Goal: Communication & Community: Answer question/provide support

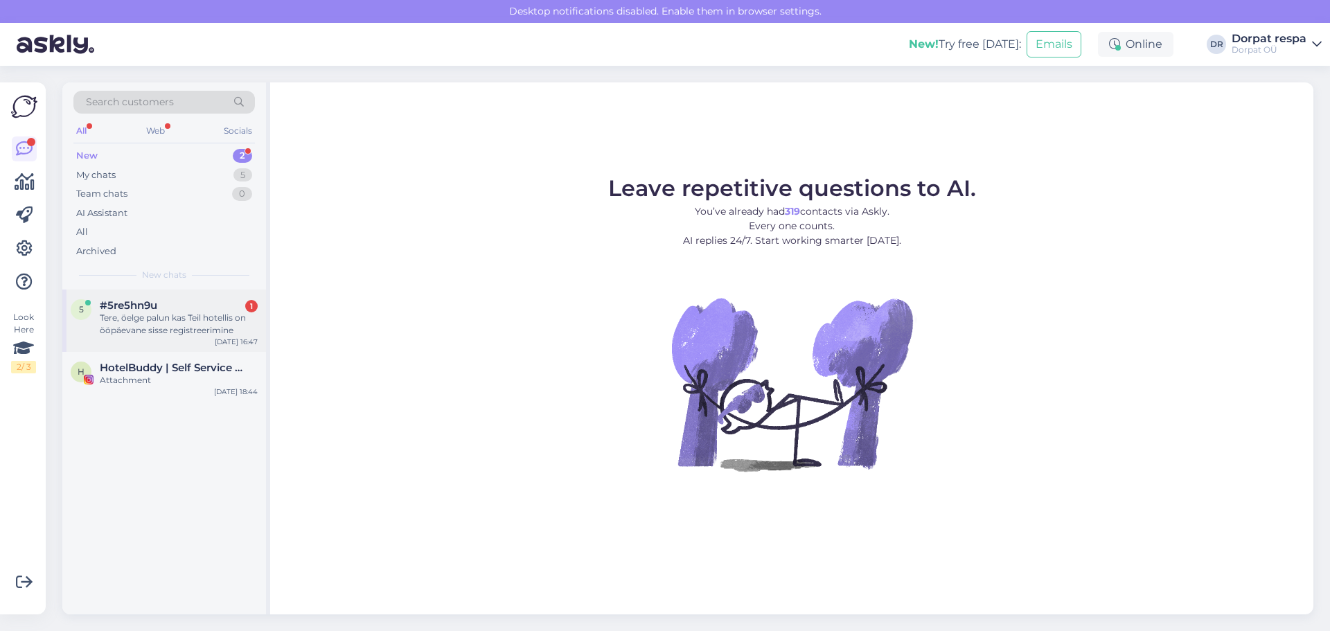
click at [212, 315] on div "Tere, öelge palun kas Teil hotellis on ööpäevane sisse registreerimine" at bounding box center [179, 324] width 158 height 25
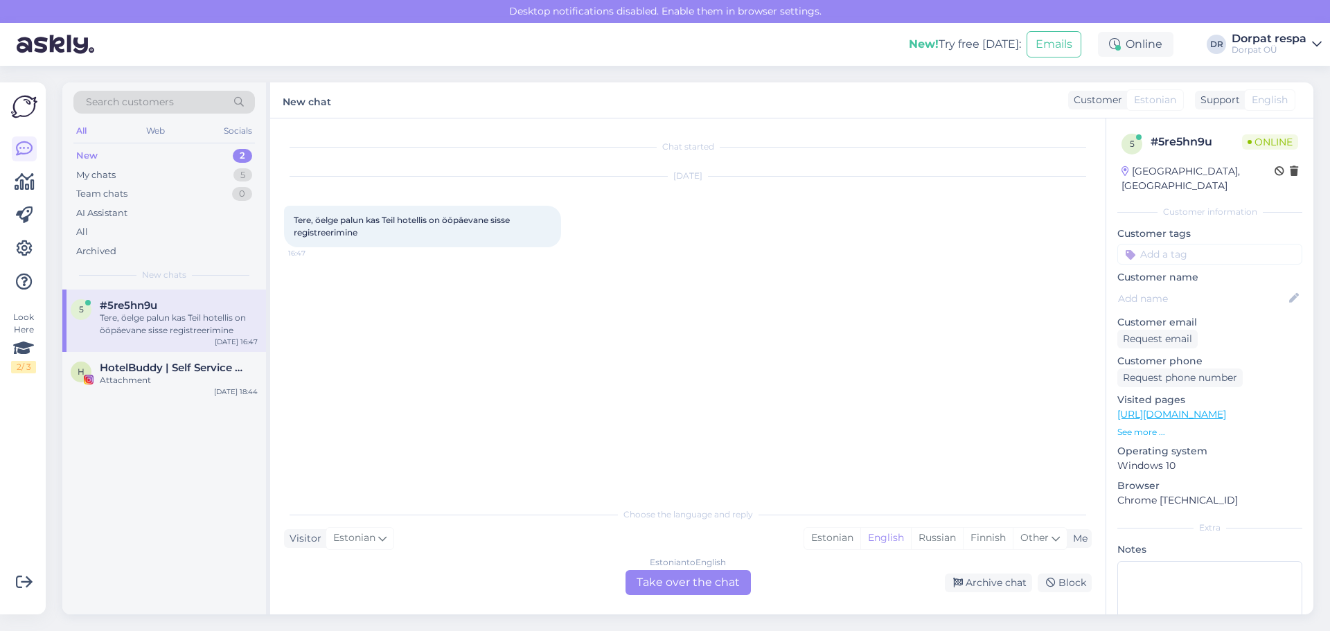
click at [696, 583] on div "Estonian to English Take over the chat" at bounding box center [688, 582] width 125 height 25
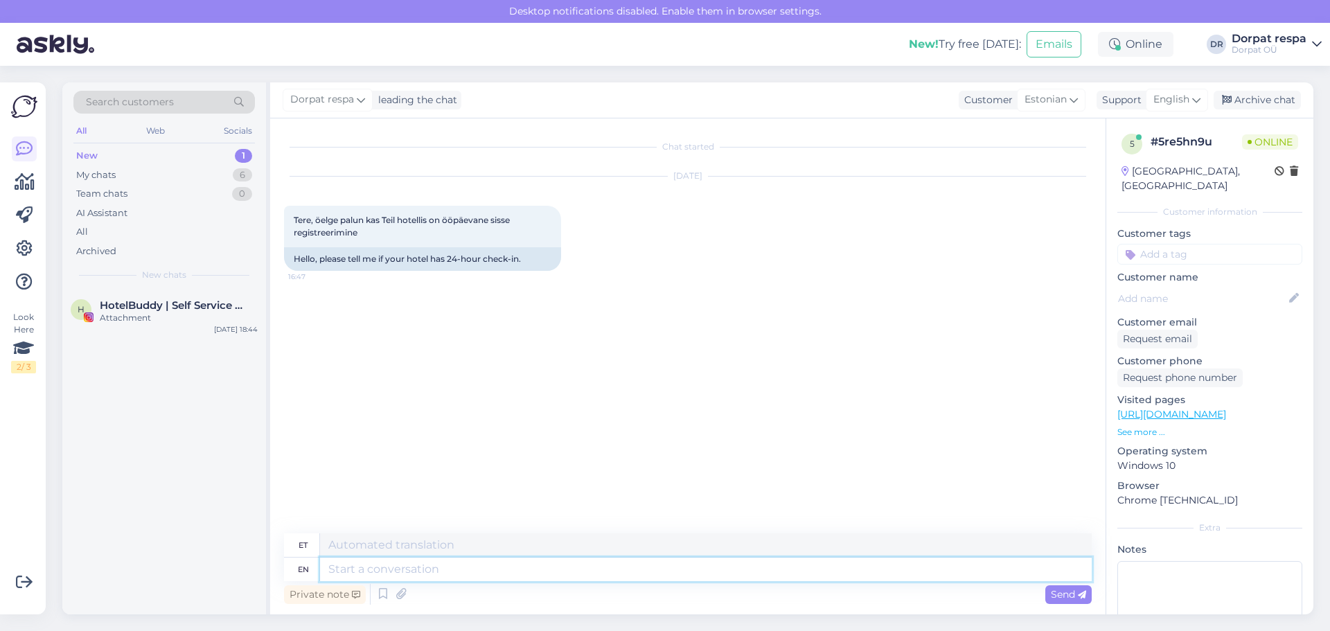
click at [535, 570] on textarea at bounding box center [706, 570] width 772 height 24
type textarea "Hello!"
type textarea "Tere!"
type textarea "Hello! Our h"
type textarea "Tere! Meie"
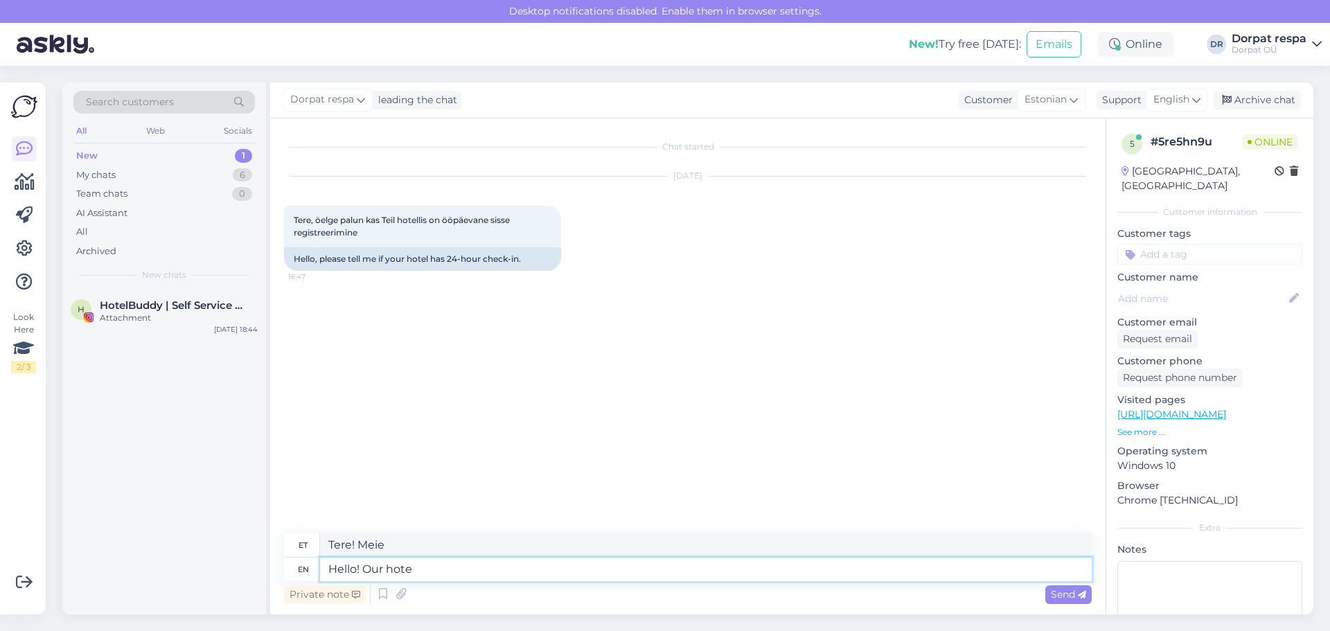
type textarea "Hello! Our hote"
type textarea "Tere! Meie hotell"
type textarea "Hello! Our hotel reception is"
type textarea "Tere! Meie hotelli vastuvõtt"
type textarea "Hello! Our hotel reception is o"
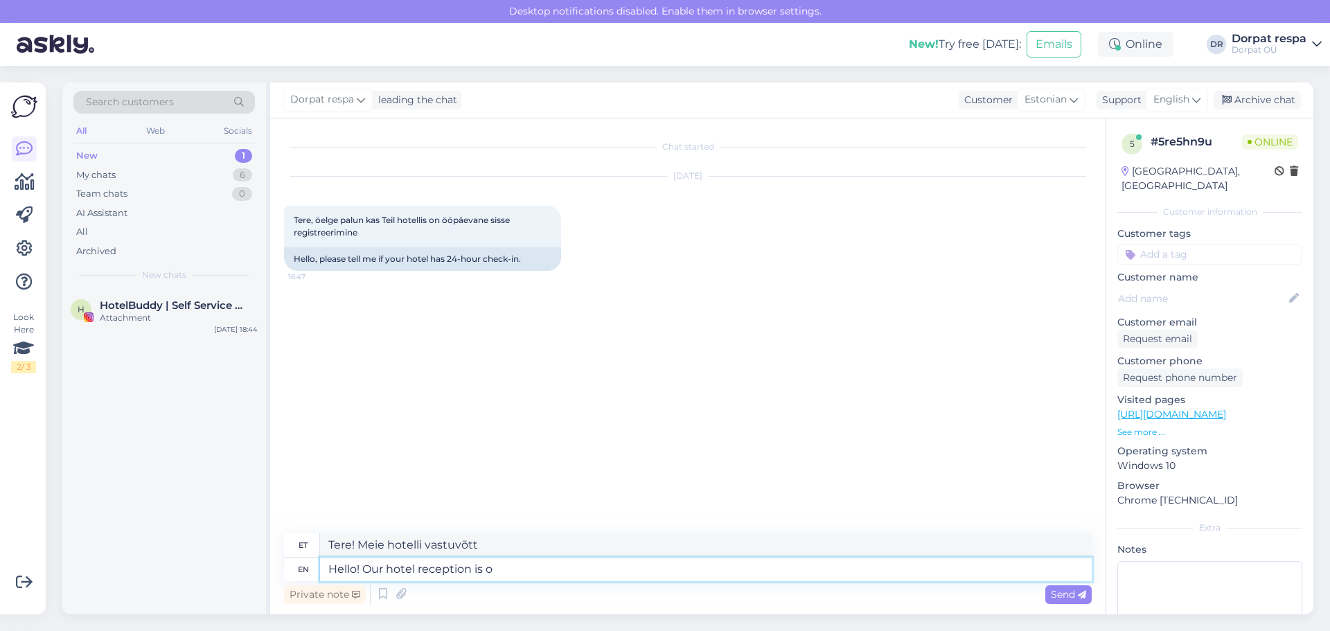
type textarea "Tere! Meie hotelli vastuvõtt on"
type textarea "Hello! Our hotel reception is open"
type textarea "Tere! Meie hotelli vastuvõtt on avatud"
type textarea "Hello! Our hotel reception is open 24/"
type textarea "Tere! Meie hotelli vastuvõtt on avatud ööpäevaringselt"
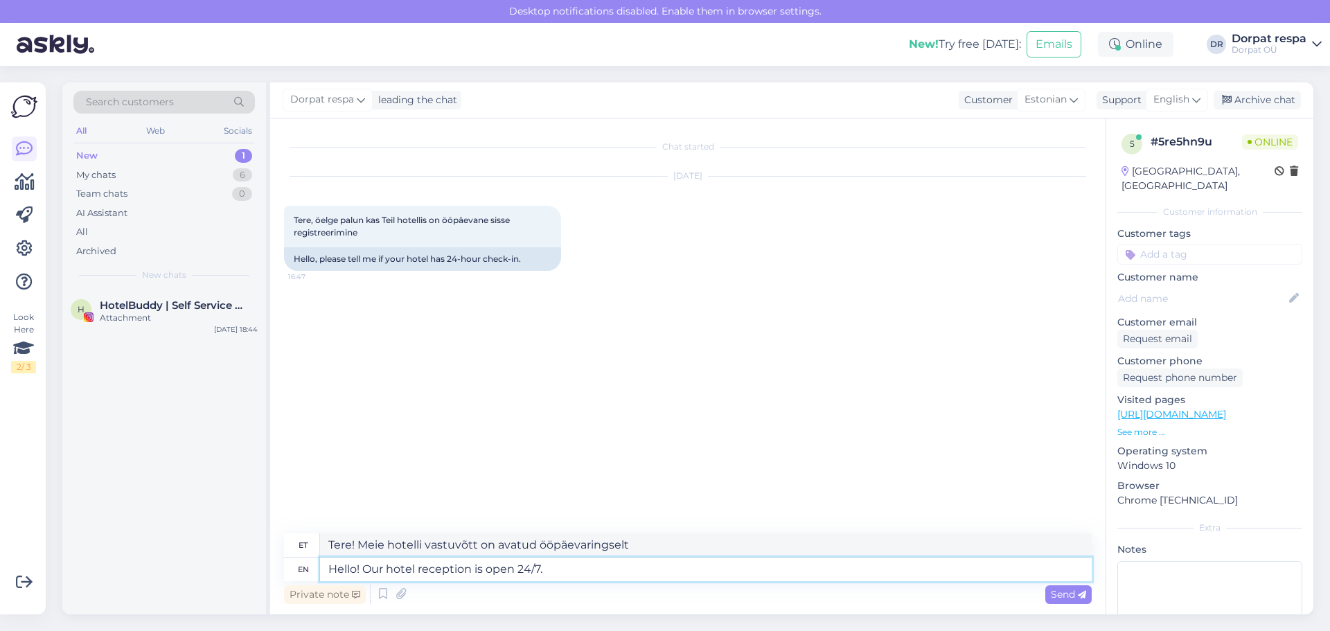
type textarea "Hello! Our hotel reception is open 24/7."
type textarea "Tere! Meie hotelli vastuvõtt on avatud ööpäevaringselt."
type textarea "Hello! Our hotel reception is open 24/7. Bet re"
type textarea "Tere! Meie hotelli vastuvõtt on avatud ööpäevaringselt. Panusta"
type textarea "Hello! Our hotel reception is open 24/7. Best r"
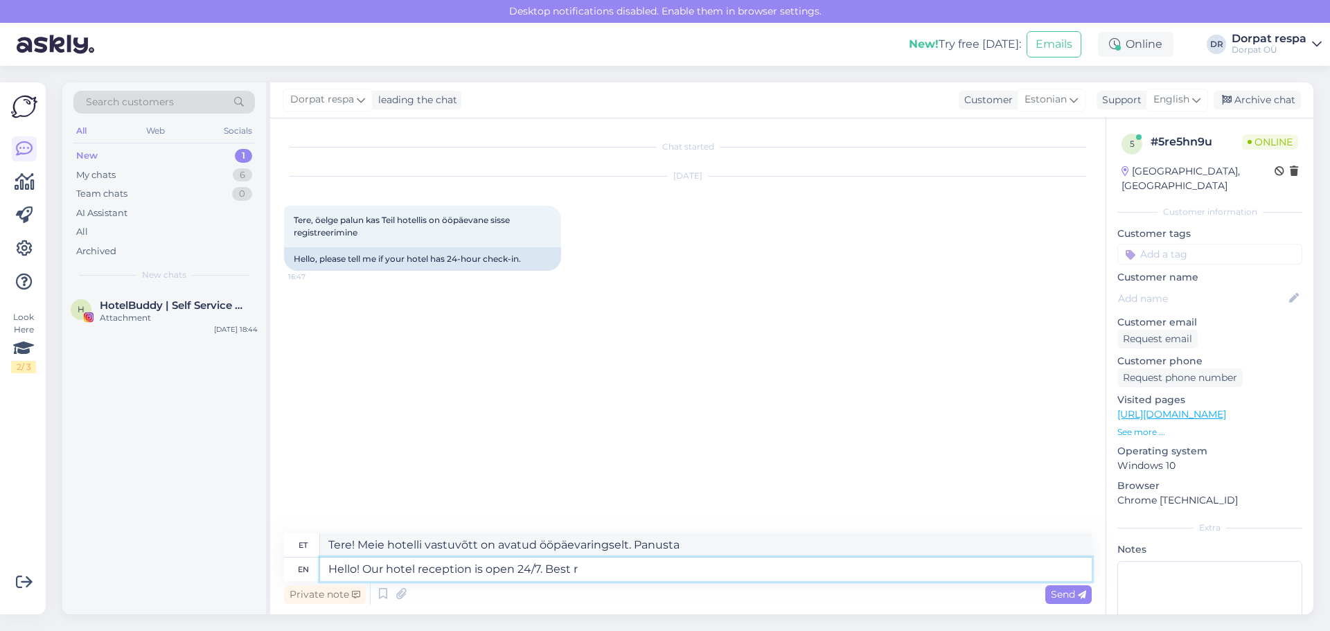
type textarea "Tere! Meie hotelli vastuvõtt on avatud ööpäevaringselt. Parim"
type textarea "Hello! Our hotel reception is open 24/7. Best regards"
type textarea "Tere! Meie hotelli vastuvõtt on avatud ööpäevaringselt. Lugupidamisega."
type textarea "Hello! Our hotel reception is open 24/7. Best regards Hotel Do"
type textarea "Tere! Meie hotelli vastuvõtt on avatud ööpäevaringselt. Lugupidamisega, hotell"
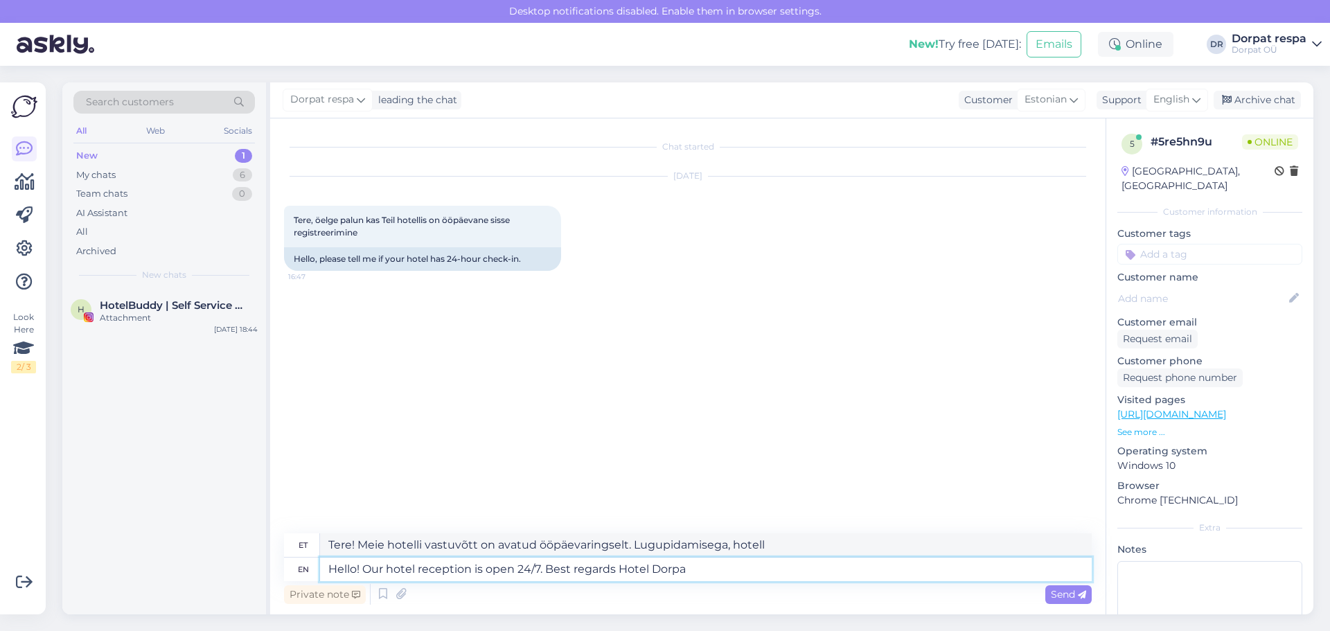
type textarea "Hello! Our hotel reception is open 24/7. Best regards Hotel Dorpat"
type textarea "Tere! Meie hotelli vastuvõtt on avatud ööpäevaringselt. Lugupidamisega, [GEOGRA…"
type textarea "Hello! Our hotel reception is open 24/7. Best regards Hotel Dorpat"
click at [1062, 601] on div "Send" at bounding box center [1068, 594] width 46 height 19
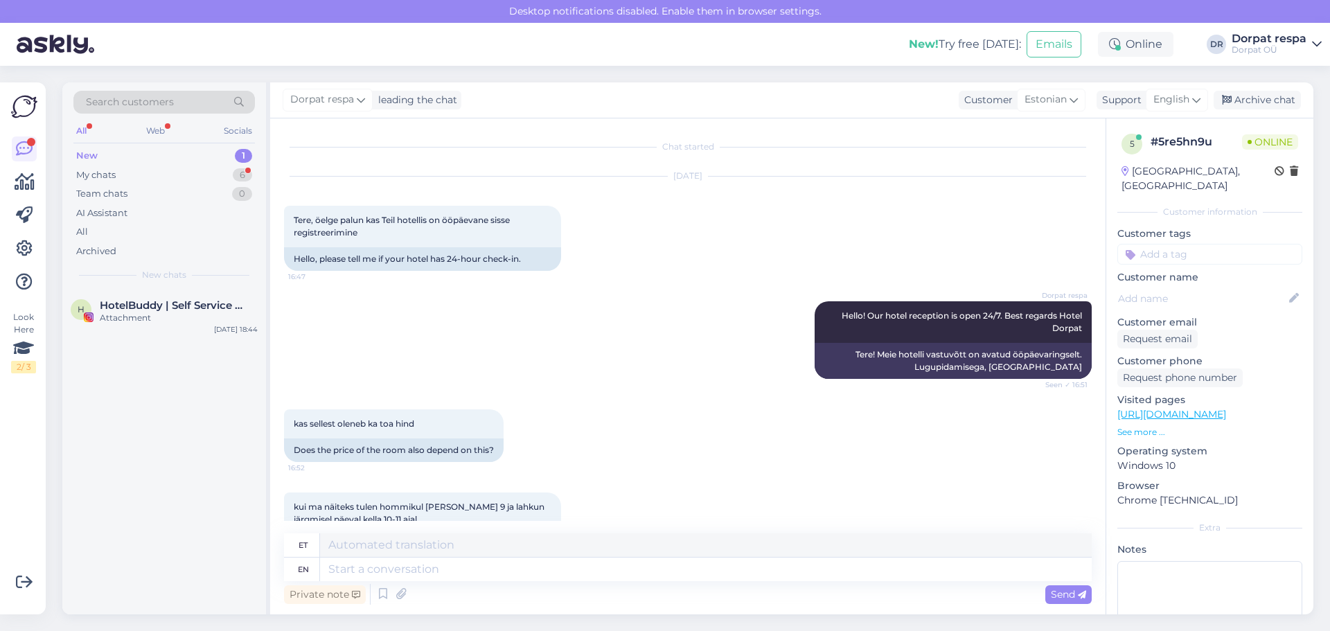
scroll to position [64, 0]
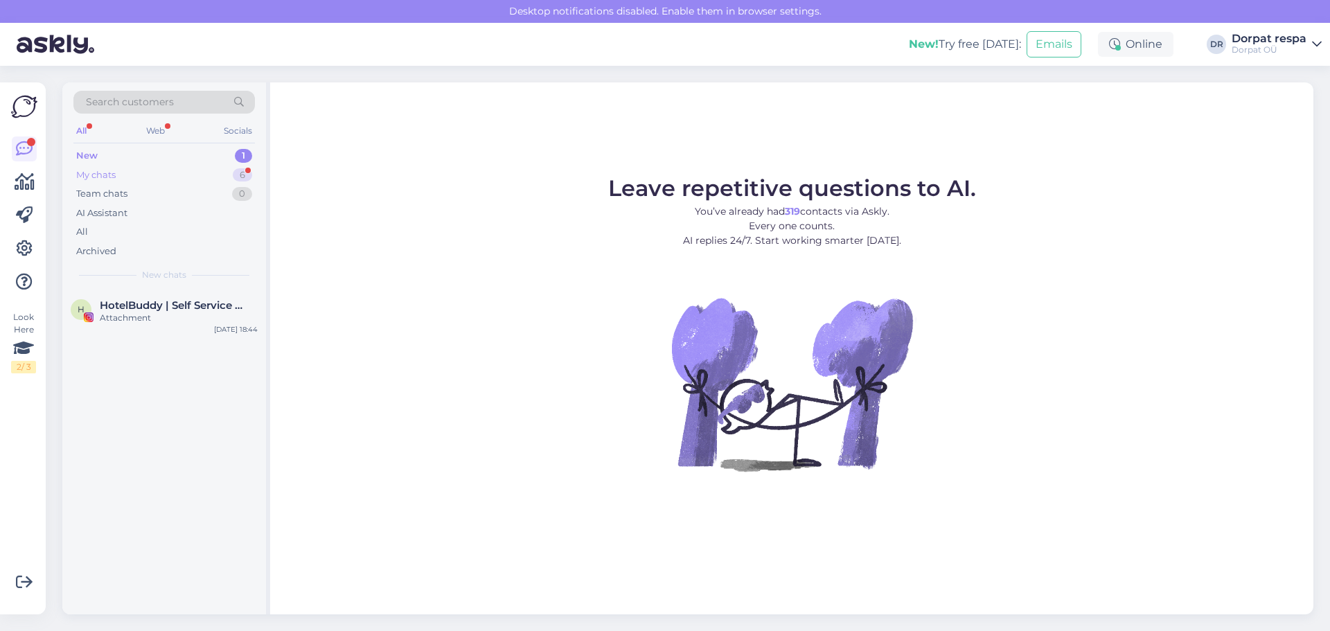
click at [154, 173] on div "My chats 6" at bounding box center [163, 175] width 181 height 19
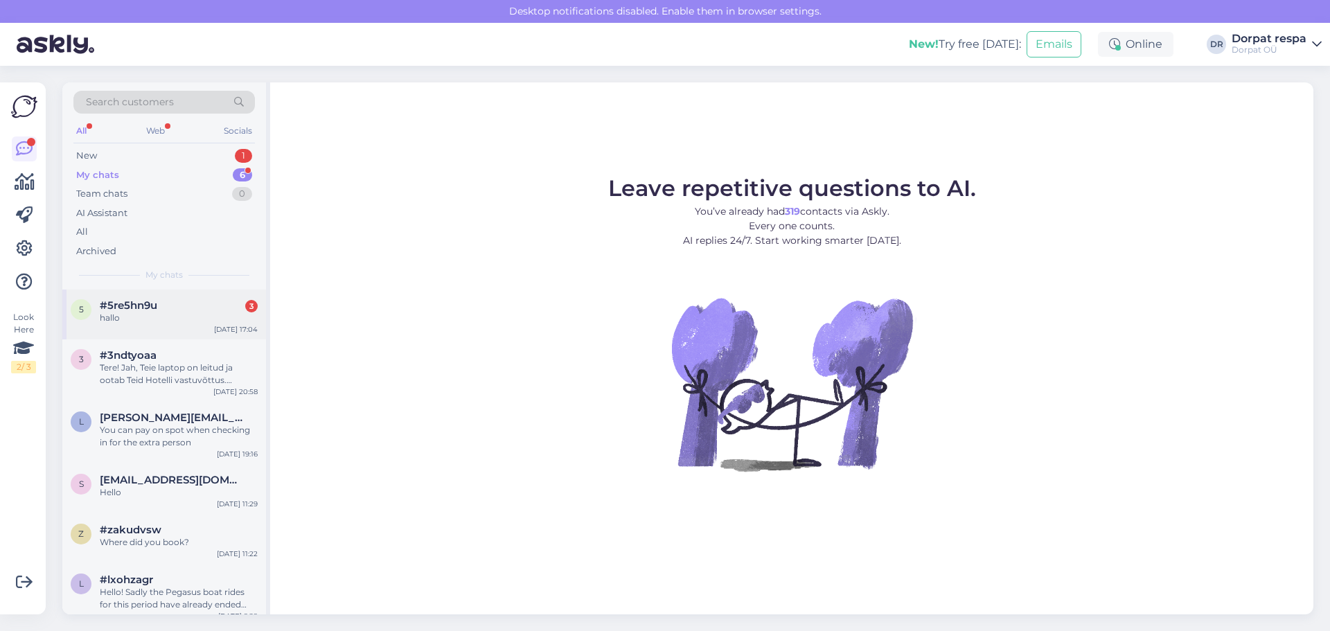
click at [166, 324] on div "5 #5re5hn9u 3 hallo [DATE] 17:04" at bounding box center [164, 315] width 204 height 50
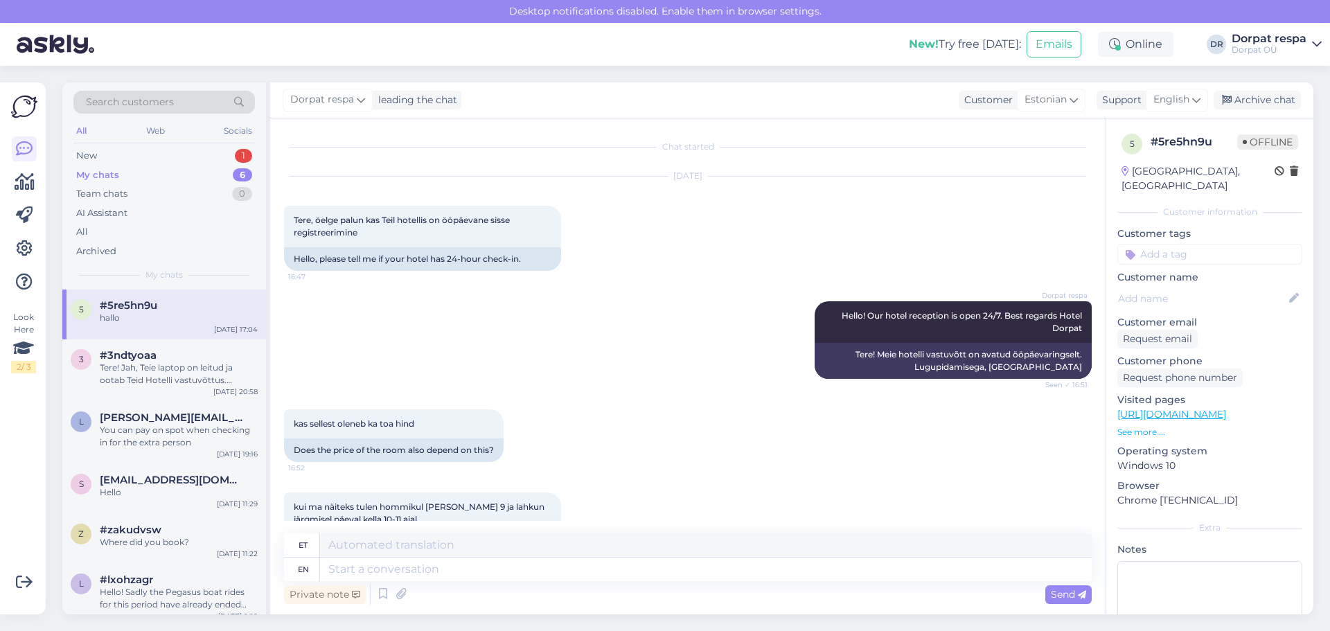
scroll to position [148, 0]
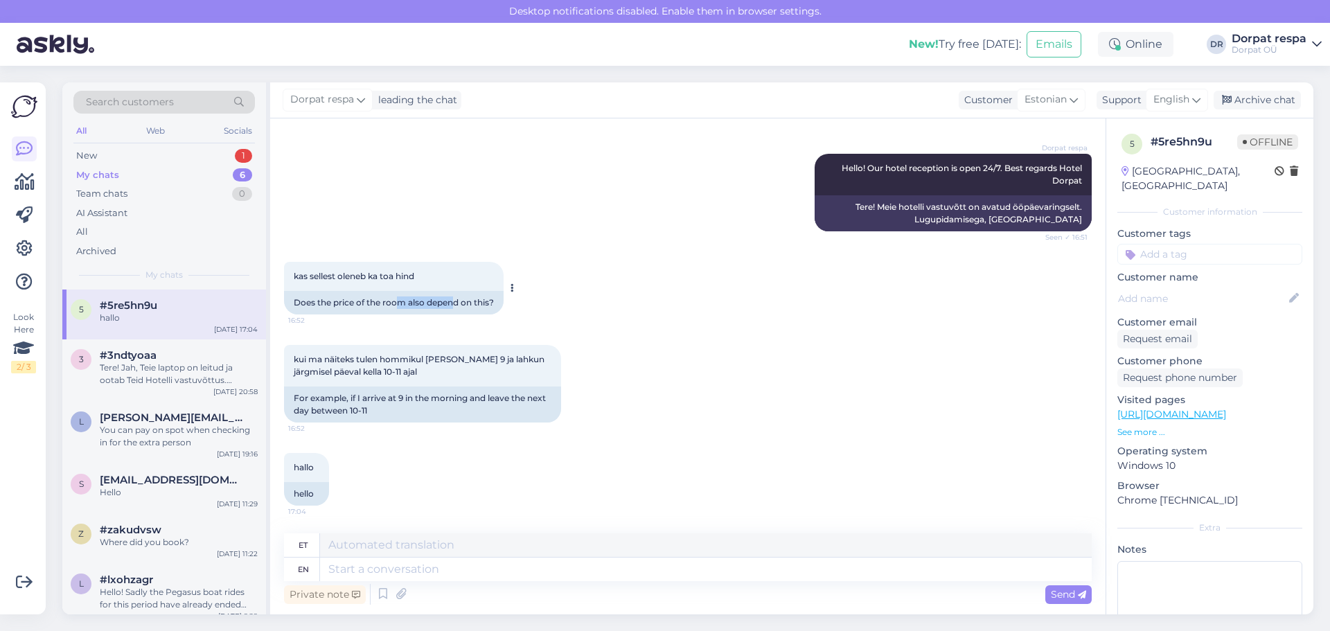
drag, startPoint x: 400, startPoint y: 305, endPoint x: 457, endPoint y: 309, distance: 57.0
click at [457, 309] on div "Does the price of the room also depend on this?" at bounding box center [394, 303] width 220 height 24
click at [427, 575] on textarea at bounding box center [706, 570] width 772 height 24
type textarea "Hello!"
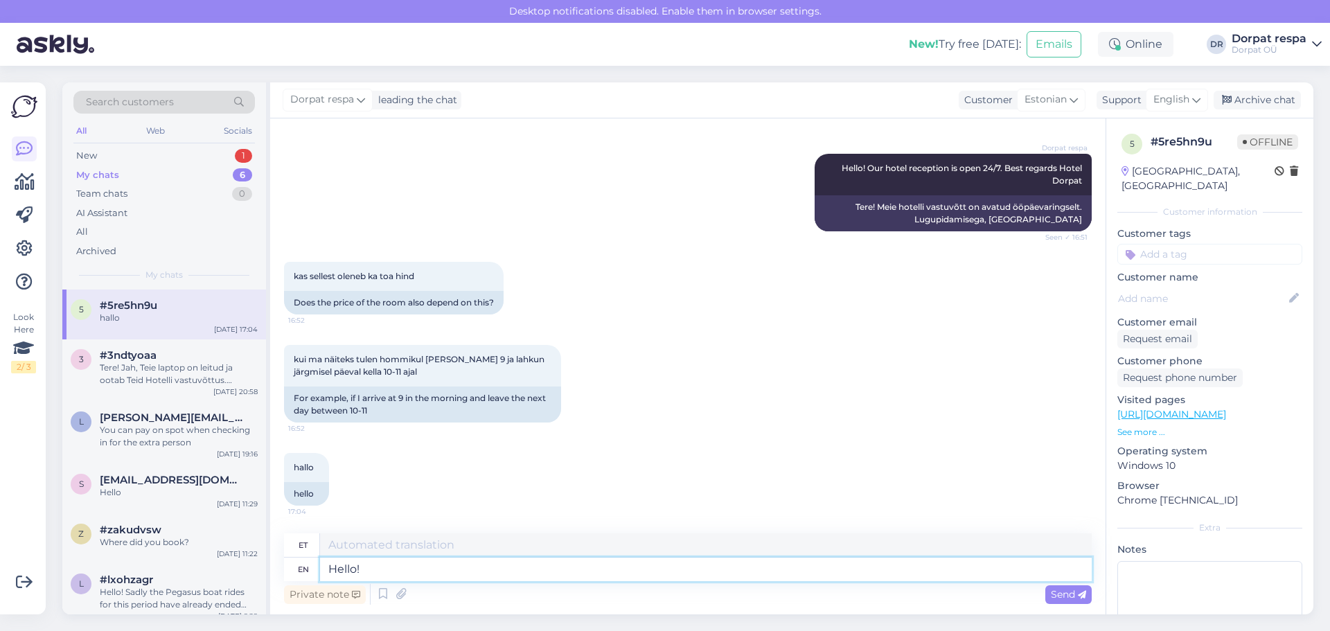
type textarea "Tere!"
type textarea "Hello! Check"
type textarea "Tere! Kontrolli"
type textarea "Hello! Check-in is"
type textarea "Tere! Sisseregistreerimine"
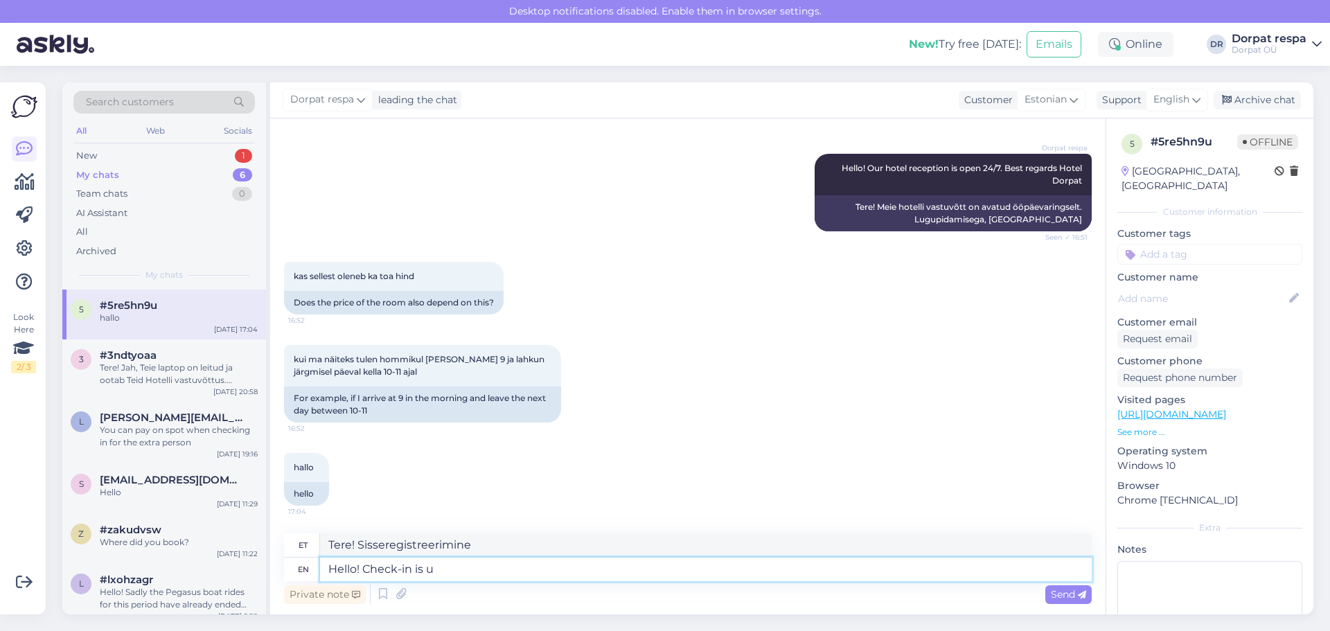
type textarea "Hello! Check-in is us"
type textarea "Tere! Sisseregistreerimine on"
type textarea "Hello! Check-in is usually"
type textarea "Tere! Sisseregistreerimine on tavaliselt"
type textarea "Hello! Check-in is usually f"
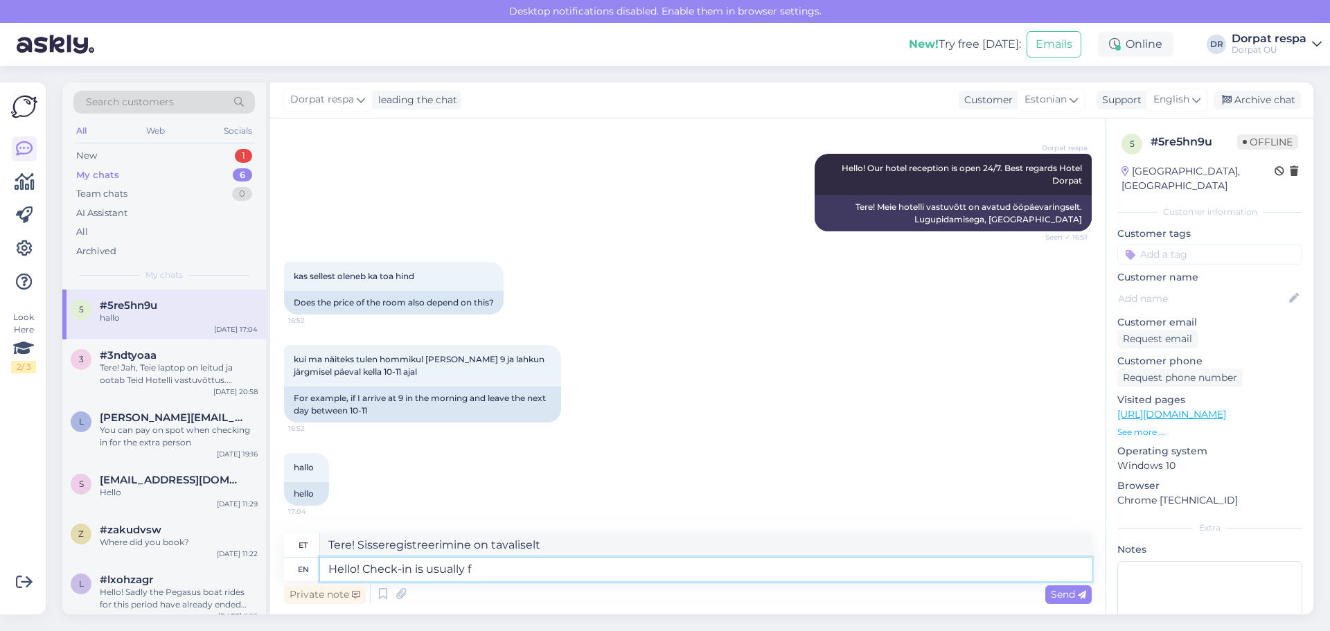
type textarea "Tere! Sisseregistreerimine on tavaliselt f"
type textarea "Hello! Check-in is usually from"
type textarea "Tere! Sisseregistreerimine toimub tavaliselt alates"
type textarea "Hello! Check-in is usually from 3P"
type textarea "Tere! Sisseregistreerimine on tavaliselt alates kella 15-st"
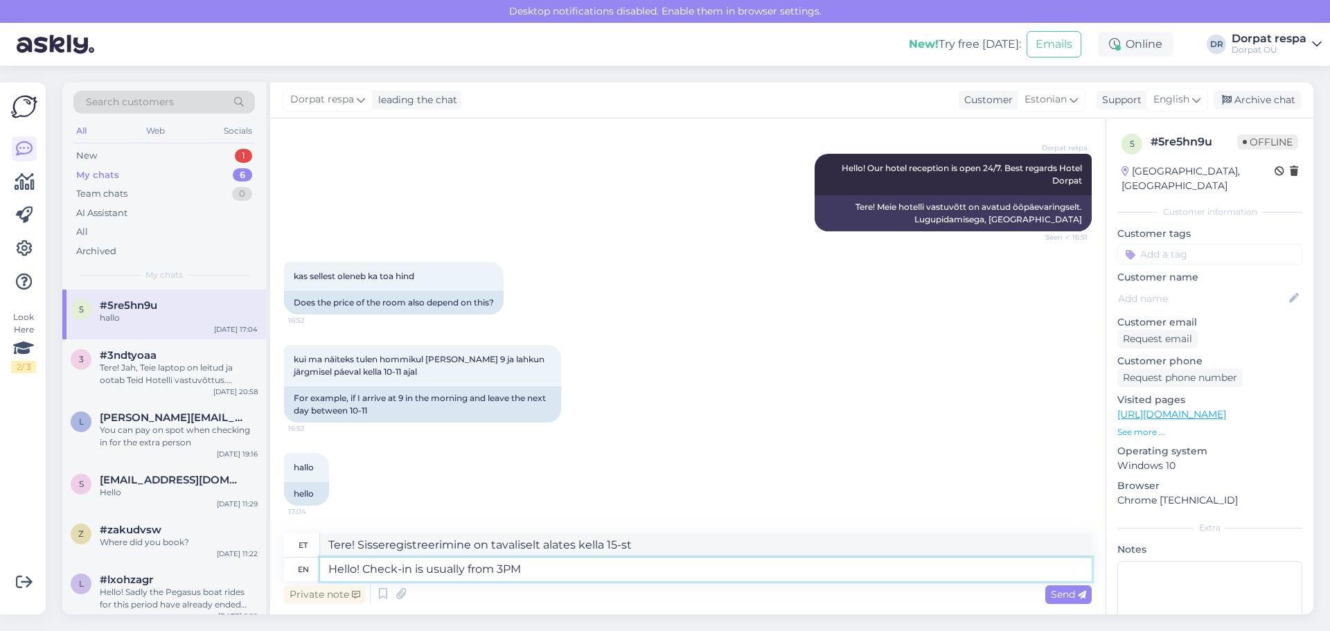
type textarea "Hello! Check-in is usually from 3PM"
type textarea "Tere! Sisseregistreerimine on tavaliselt alates kella 15.00-st."
type textarea "Hello! Check-in is usually from 3PM and check-"
type textarea "Tere! Sisseregistreerimine on tavaliselt alates kella 15.00-st ja kontroll"
type textarea "Hello! Check-in is usually from 3PM and check-out fr"
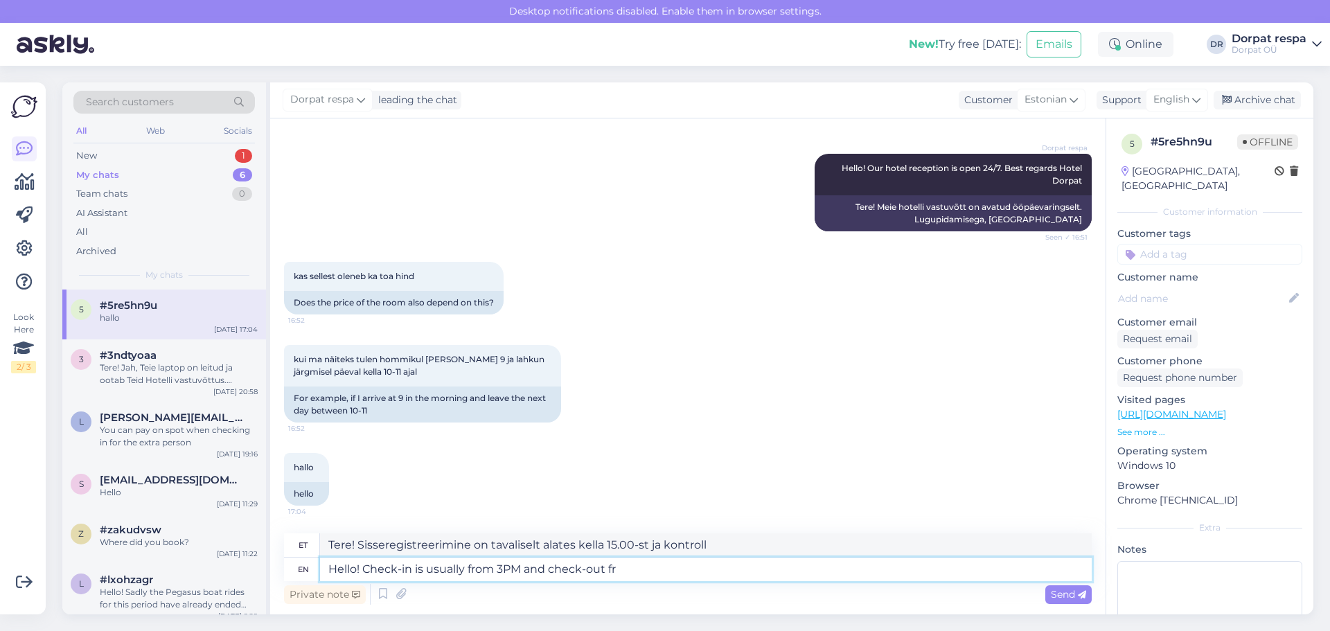
type textarea "Tere! Sisseregistreerimine on tavaliselt alates kella 15.00-st ja väljaregistre…"
type textarea "Hello! Check-in is usually from 3PM and check-out from"
type textarea "Tere! Sisseregistreerimine on tavaliselt alates kella 15.00-st ja väljaregistre…"
type textarea "Hello! Check-in is usually from 3PM and check-out from 12"
type textarea "Tere! Sisseregistreerimine on tavaliselt alates kella 15.00-st ja väljaregistre…"
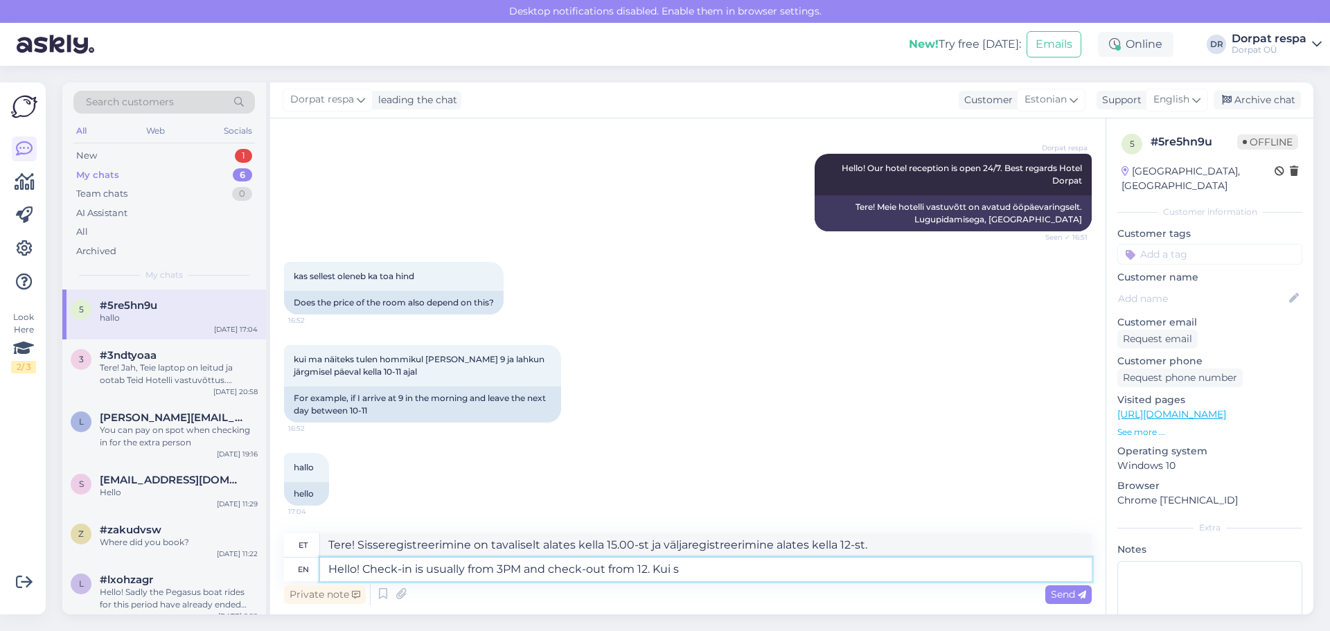
type textarea "Hello! Check-in is usually from 3PM and check-out from 12. Kui so"
type textarea "Tere! Sisseregistreerimine on tavaliselt alates kella 15.00-st ja väljaregistre…"
type textarea "Hello! Check-in is usually from 3PM and check-out from 12. Kui sooviksite"
type textarea "Tere! Sisseregistreerimine on tavaliselt alates kella 15.00-st ja väljaregistre…"
type textarea "Hello! Check-in is usually from 3PM and check-out from 12. K"
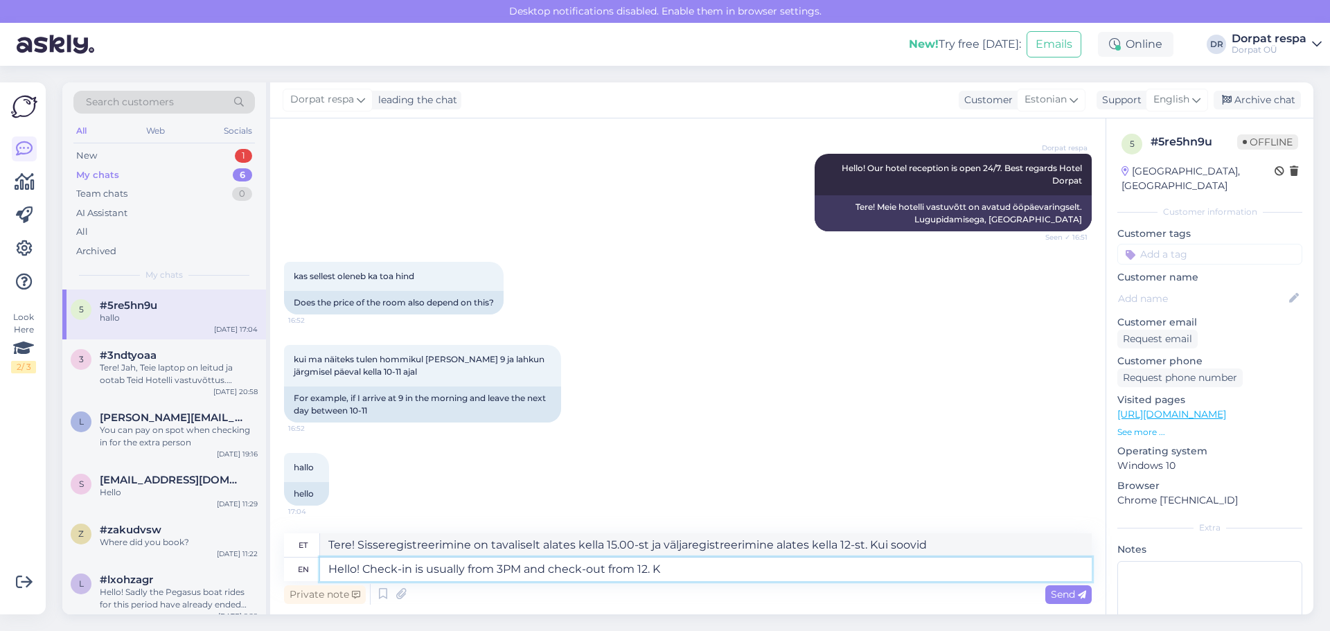
type textarea "Tere! Sisseregistreerimine on tavaliselt alates kella 15.00-st ja väljaregistre…"
type textarea "Hello! Check-in is usually from 3PM and check-out from 12."
type textarea "Tere! Sisseregistreerimine on tavaliselt alates kella 15.00-st ja väljaregistre…"
type textarea "Hello! Check-in is usually from 3PM and check-out from 12. We c"
type textarea "Tere! Sisseregistreerimine on tavaliselt alates kella 15.00-st ja väljaregistre…"
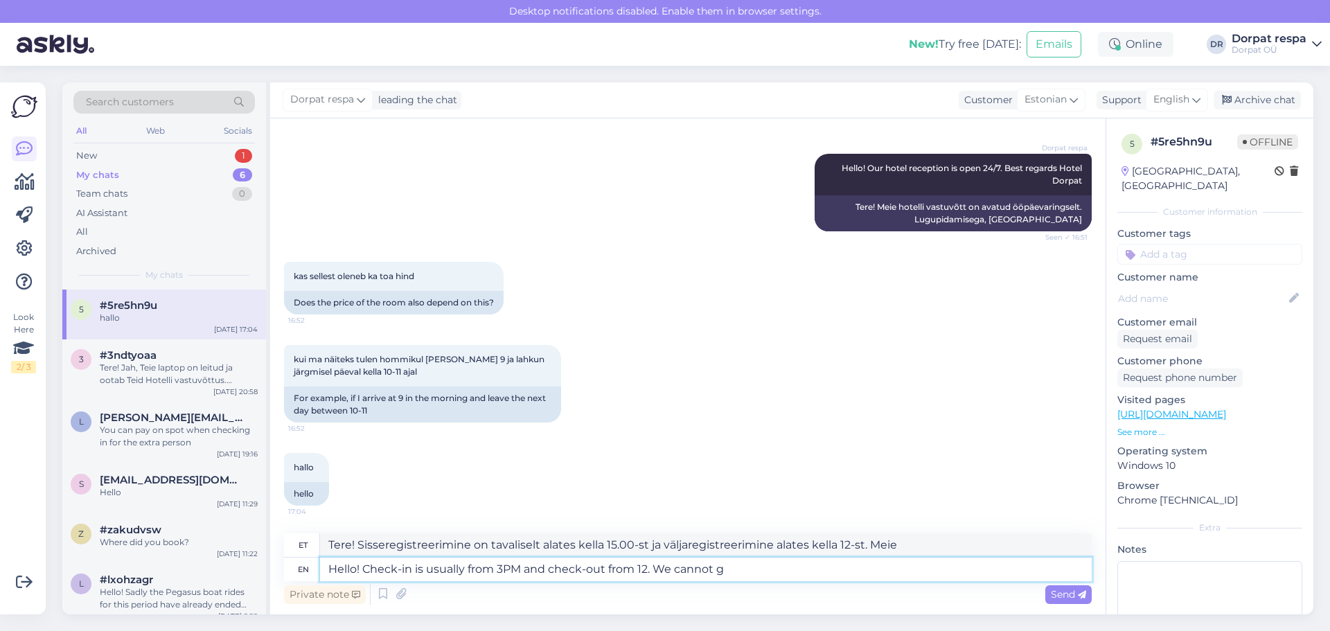
type textarea "Hello! Check-in is usually from 3PM and check-out from 12. We cannot gu"
type textarea "Tere! Sisseregistreerimine on tavaliselt alates kella 15.00-st ja väljaregistre…"
type textarea "Hello! Check-in is usually from 3PM and check-out from 12. We cannot guarantee"
type textarea "Tere! Sisseregistreerimine on tavaliselt alates kella 15.00-st ja väljaregistre…"
type textarea "Hello! Check-in is usually from 3PM and check-out from 12. We cannot guarantee …"
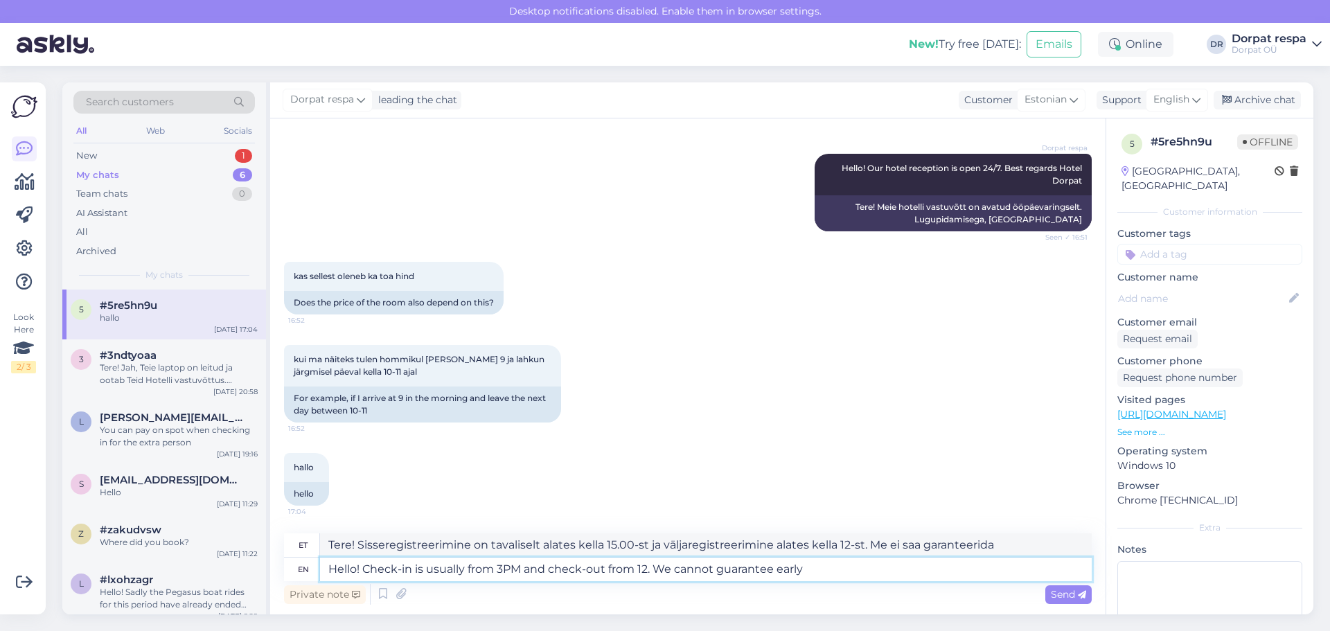
type textarea "Tere! Sisseregistreerimine on tavaliselt alates kella 15.00-st ja väljaregistre…"
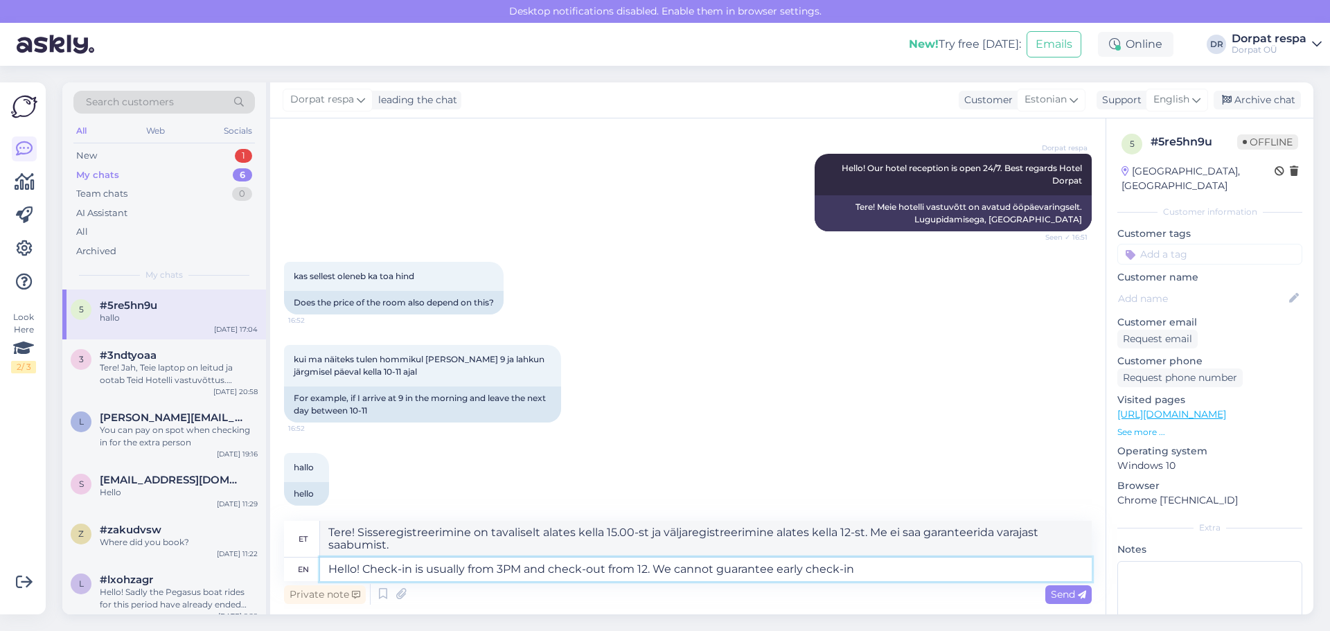
type textarea "Hello! Check-in is usually from 3PM and check-out from 12. We cannot guarantee …"
type textarea "Tere! Sisseregistreerimine on tavaliselt alates kella 15.00-st ja väljaregistre…"
type textarea "Hello! Check-in is usually from 3PM and check-out from 12. We cannot guarantee …"
type textarea "Tere! Sisseregistreerimine on tavaliselt alates kella 15.00-st ja väljaregistre…"
type textarea "Hello! Check-in is usually from 3PM and check-out from 12. We cannot guarantee …"
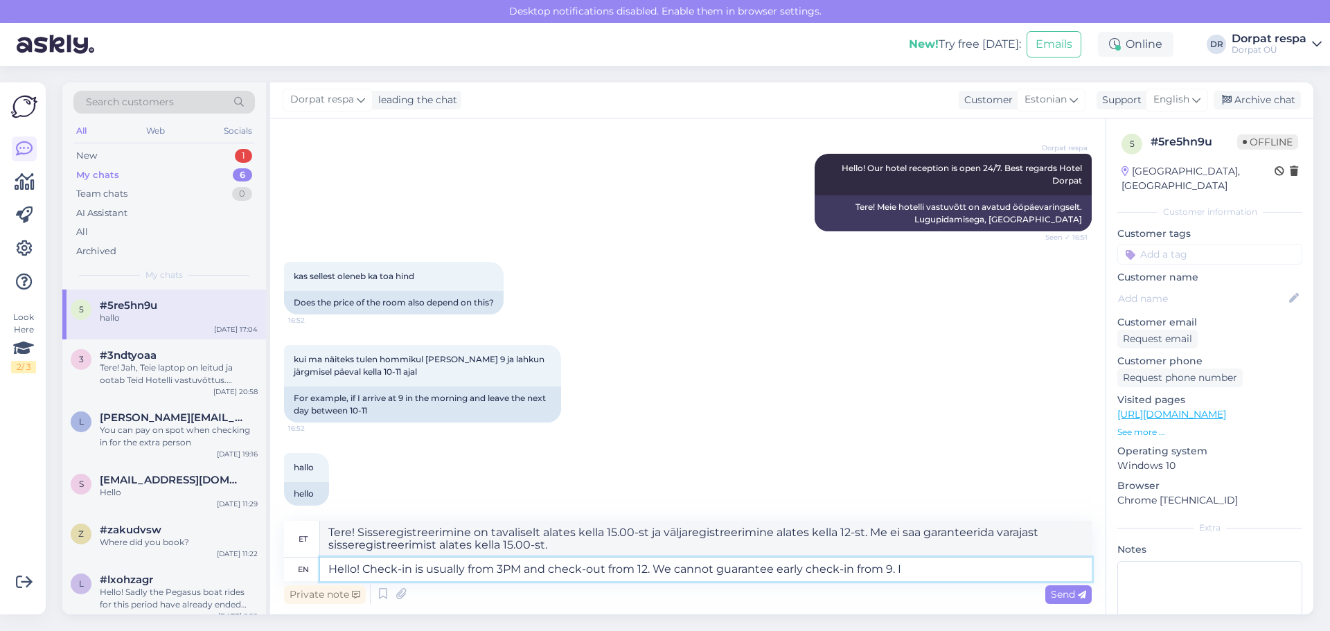
type textarea "Tere! Sisseregistreerimine on tavaliselt alates kella 15.00-st ja väljaregistre…"
type textarea "Hello! Check-in is usually from 3PM and check-out from 12. We cannot guarantee …"
type textarea "Tere! Sisseregistreerimine on tavaliselt alates kella 15.00-st ja väljaregistre…"
type textarea "Hello! Check-in is usually from 3PM and check-out from 12. We cannot guarantee …"
type textarea "Tere! Sisseregistreerimine on tavaliselt alates kella 15.00-st ja väljaregistre…"
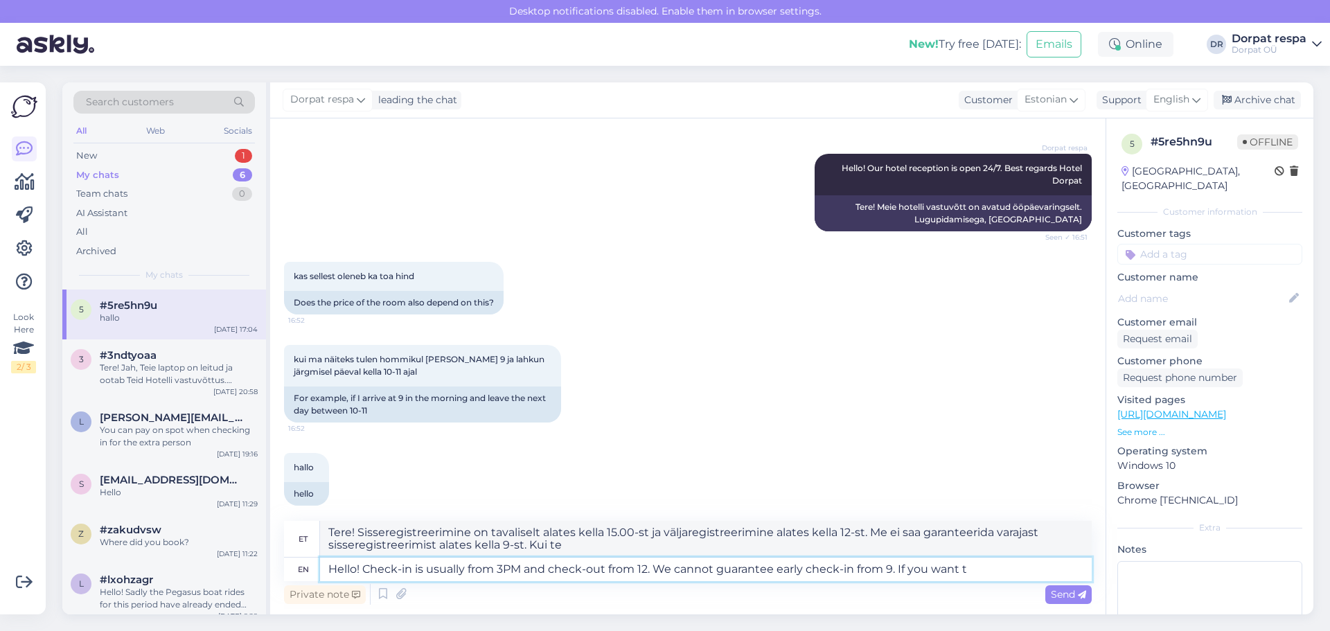
type textarea "Hello! Check-in is usually from 3PM and check-out from 12. We cannot guarantee …"
type textarea "Tere! Sisseregistreerimine on tavaliselt alates kella 15.00-st ja väljaregistre…"
type textarea "Hello! Check-in is usually from 3PM and check-out from 12. We cannot guarantee …"
type textarea "Tere! Sisseregistreerimine on tavaliselt alates kella 15.00-st ja väljaregistre…"
type textarea "Hello! Check-in is usually from 3PM and check-out from 12. We cannot guarantee …"
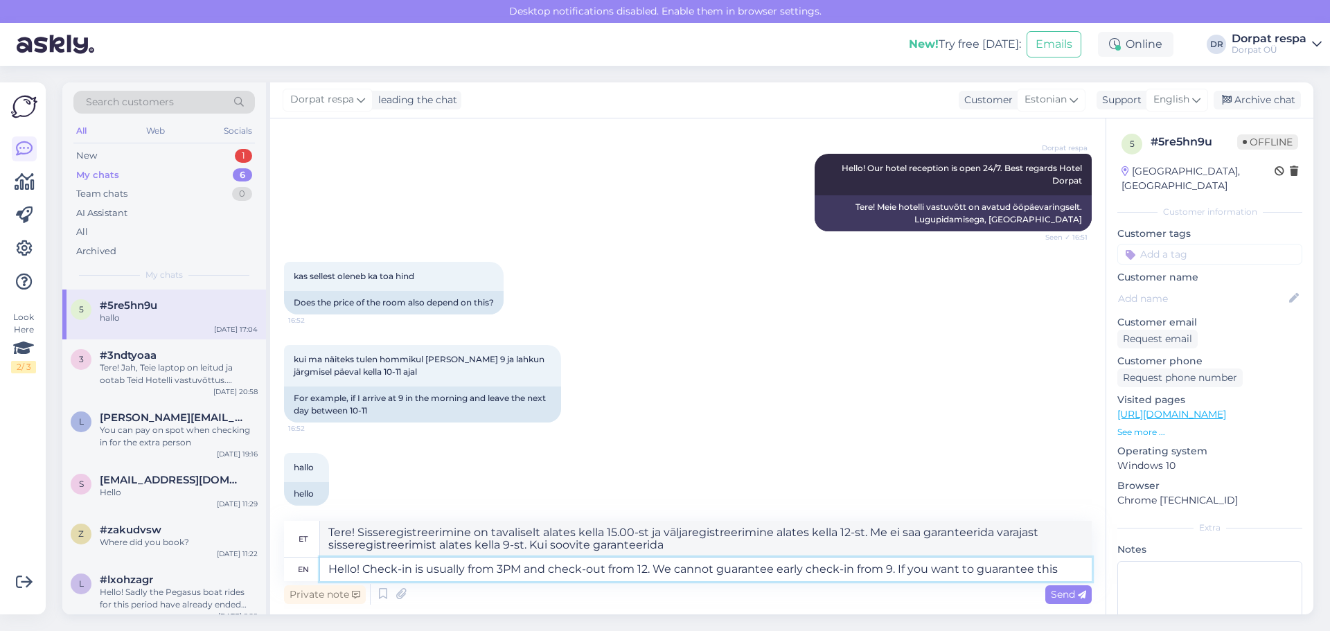
type textarea "Tere! Sisseregistreerimine on tavaliselt alates kella 15.00-st ja väljaregistre…"
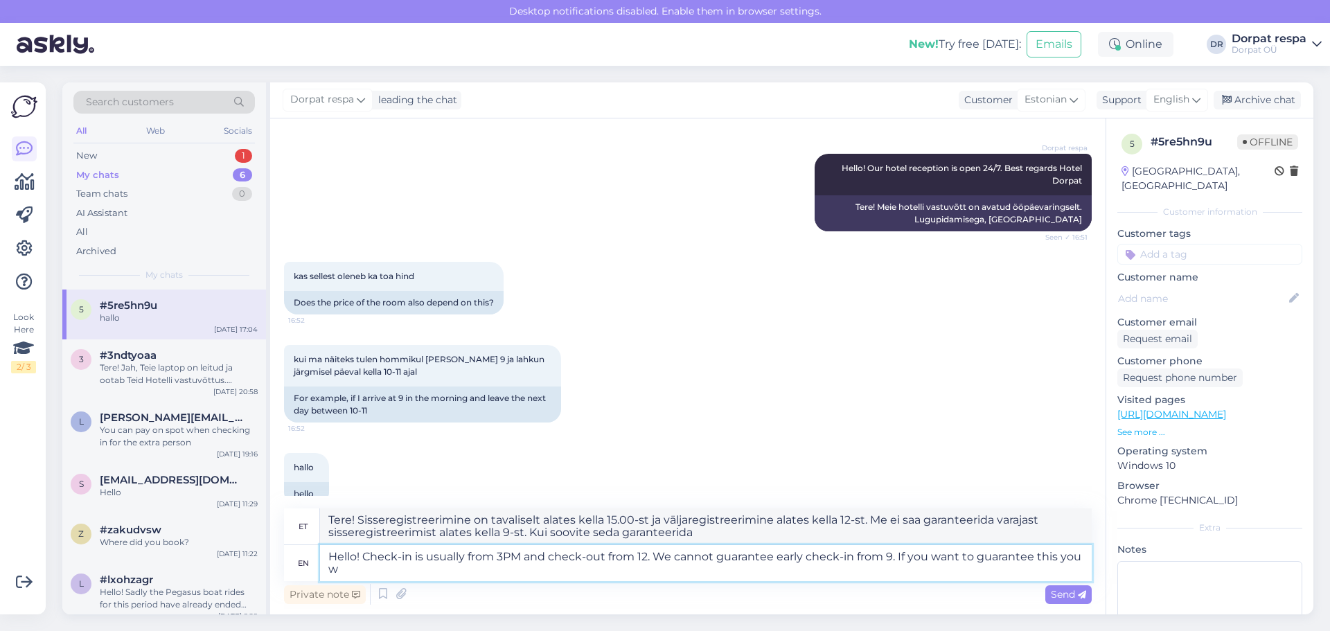
type textarea "Hello! Check-in is usually from 3PM and check-out from 12. We cannot guarantee …"
type textarea "Tere! Sisseregistreerimine on tavaliselt alates kella 15.00-st ja väljaregistre…"
type textarea "Hello! Check-in is usually from 3PM and check-out from 12. We cannot guarantee …"
type textarea "Tere! Sisseregistreerimine on tavaliselt alates kella 15.00-st ja väljaregistre…"
type textarea "Hello! Check-in is usually from 3PM and check-out from 12. We cannot guarantee …"
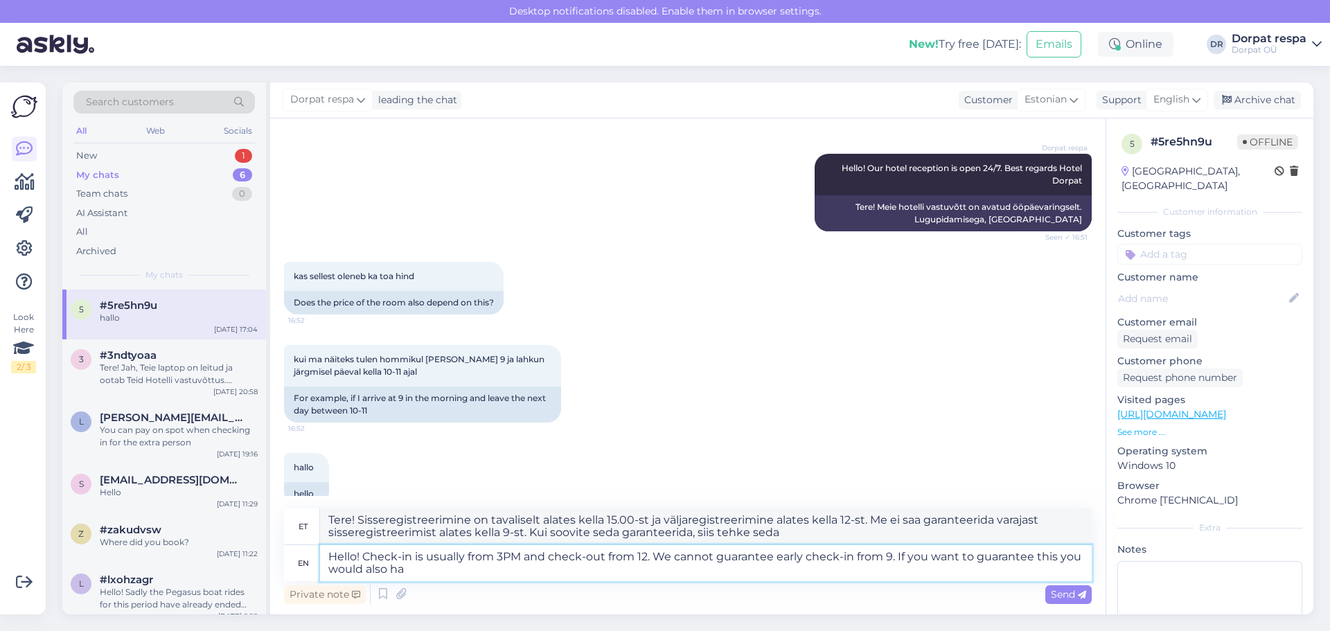
type textarea "Tere! Sisseregistreerimine on tavaliselt alates kella 15.00-st ja väljaregistre…"
type textarea "Hello! Check-in is usually from 3PM and check-out from 12. We cannot guarantee …"
type textarea "Tere! Sisseregistreerimine on tavaliselt alates kella 15.00-st ja väljaregistre…"
type textarea "Hello! Check-in is usually from 3PM and check-out from 12. We cannot guarantee …"
type textarea "Tere! Sisseregistreerimine on tavaliselt alates kella 15.00-st ja väljaregistre…"
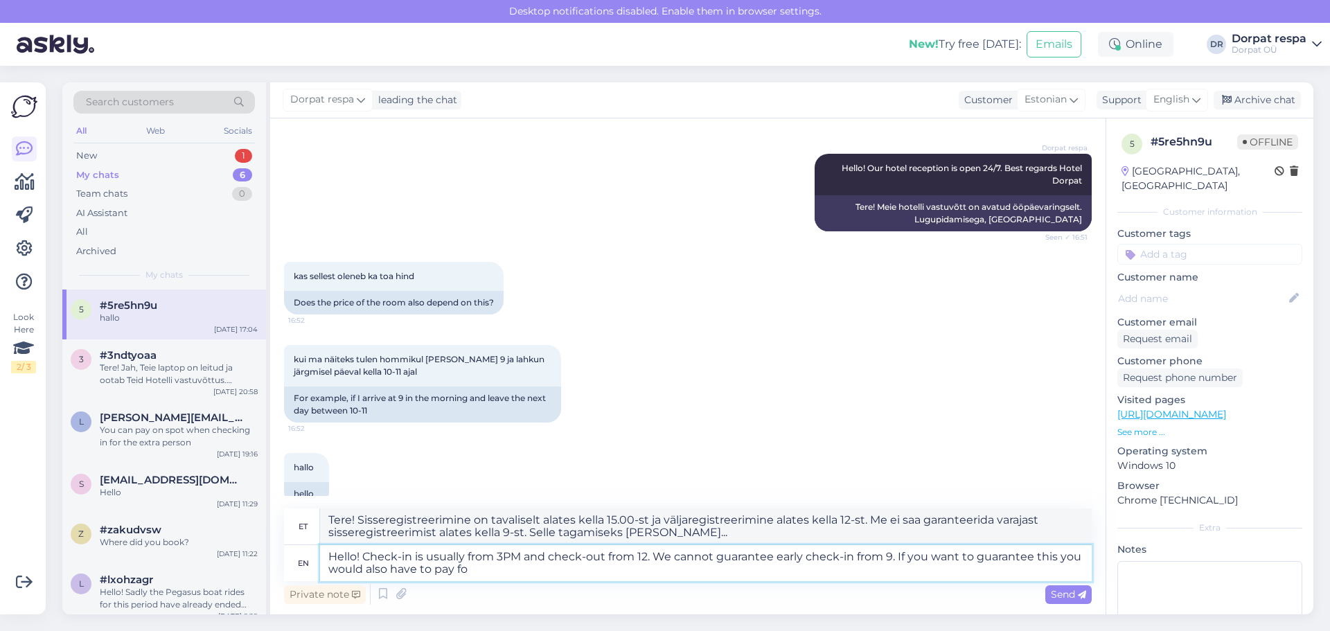
type textarea "Hello! Check-in is usually from 3PM and check-out from 12. We cannot guarantee …"
type textarea "Tere! Sisseregistreerimine on tavaliselt alates kella 15.00-st ja väljaregistre…"
type textarea "Hello! Check-in is usually from 3PM and check-out from 12. We cannot guarantee …"
type textarea "Tere! Sisseregistreerimine on tavaliselt alates kella 15.00-st ja väljaregistre…"
type textarea "Hello! Check-in is usually from 3PM and check-out from 12. We cannot guarantee …"
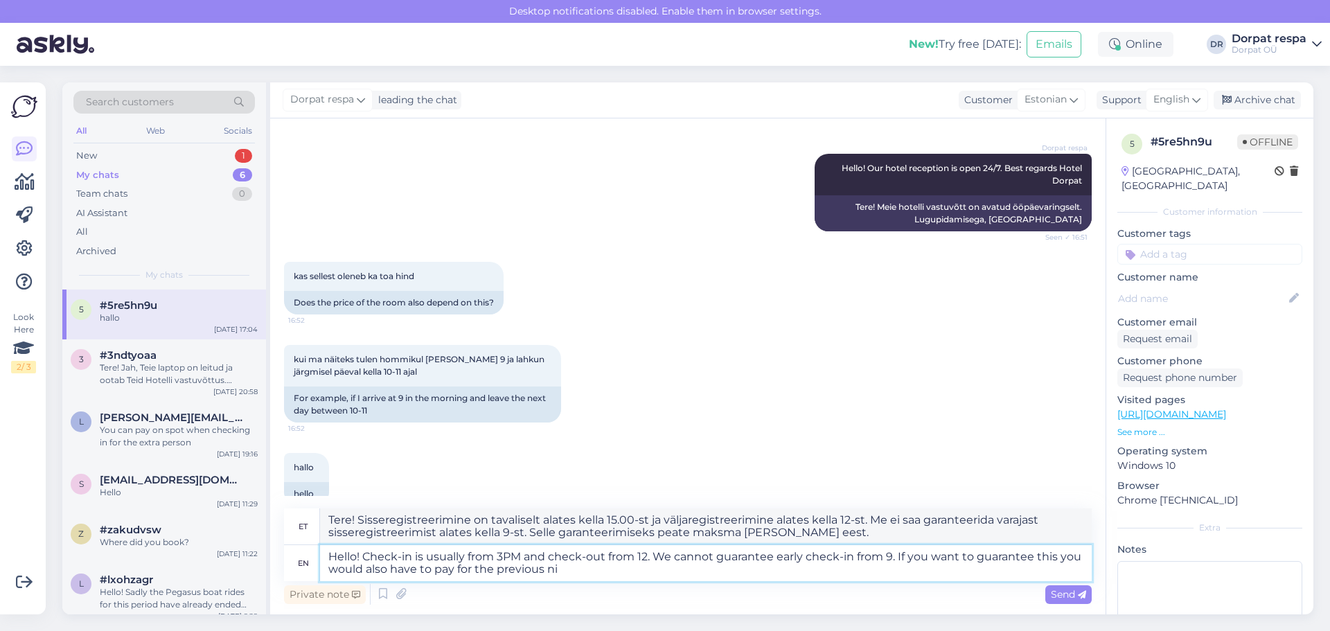
type textarea "Tere! Sisseregistreerimine on tavaliselt alates kella 15.00-st ja väljaregistre…"
type textarea "Hello! Check-in is usually from 3PM and check-out from 12. We cannot guarantee …"
type textarea "Tere! Sisseregistreerimine on tavaliselt alates kella 15.00-st ja väljaregistre…"
type textarea "Hello! Check-in is usually from 3PM and check-out from 12. We cannot guarantee …"
click at [1079, 597] on icon at bounding box center [1082, 595] width 8 height 8
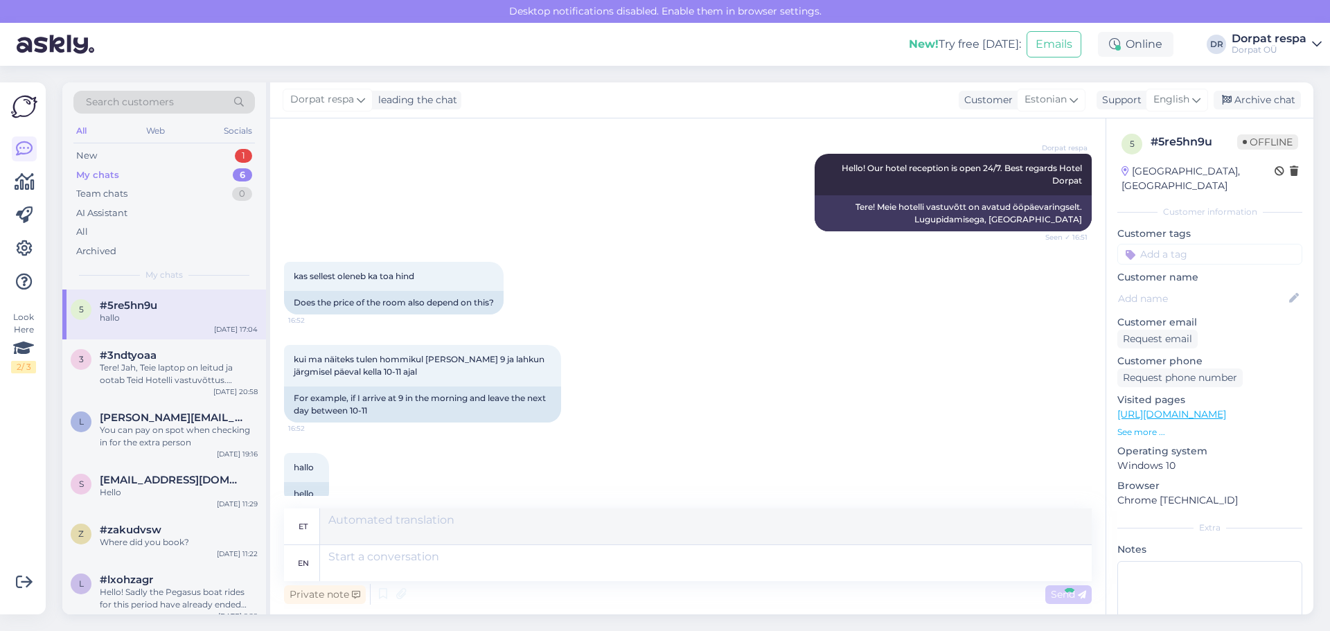
scroll to position [305, 0]
